Goal: Obtain resource: Download file/media

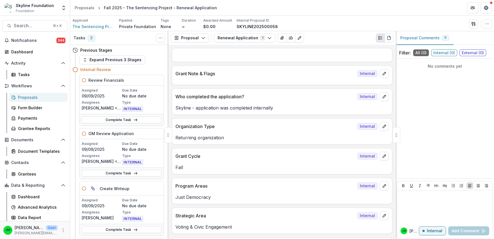
click at [203, 34] on button "Proposal" at bounding box center [190, 37] width 38 height 9
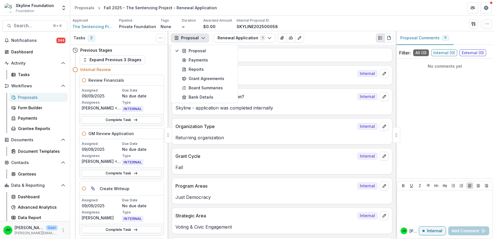
click at [202, 37] on icon "button" at bounding box center [203, 38] width 4 height 4
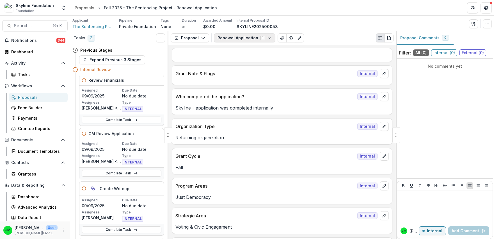
click at [232, 37] on button "Renewal Application 1" at bounding box center [244, 37] width 61 height 9
click at [218, 49] on p "Forms (1)" at bounding box center [253, 50] width 70 height 5
click at [202, 38] on icon "button" at bounding box center [203, 38] width 4 height 4
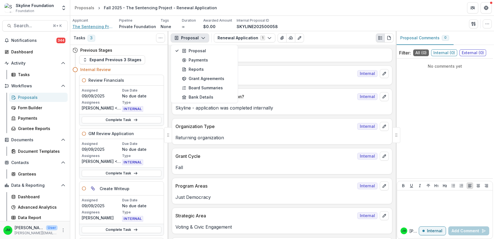
click at [99, 24] on span "The Sentencing Project" at bounding box center [93, 27] width 42 height 6
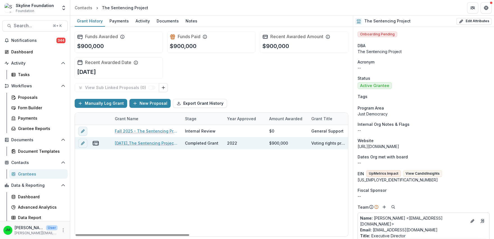
click at [141, 143] on link "[DATE]_The Sentencing Project_900000" at bounding box center [146, 143] width 63 height 6
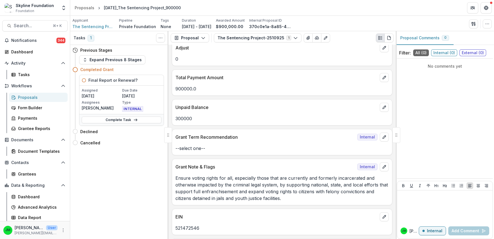
scroll to position [849, 0]
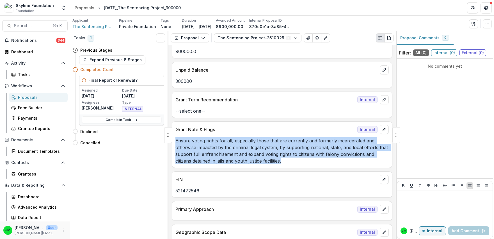
drag, startPoint x: 290, startPoint y: 154, endPoint x: 174, endPoint y: 130, distance: 118.1
click at [174, 137] on div "Ensure voting rights for all, especially those that are currently and formerly …" at bounding box center [282, 150] width 220 height 27
copy p "Ensure voting rights for all, especially those that are currently and formerly …"
